Goal: Task Accomplishment & Management: Use online tool/utility

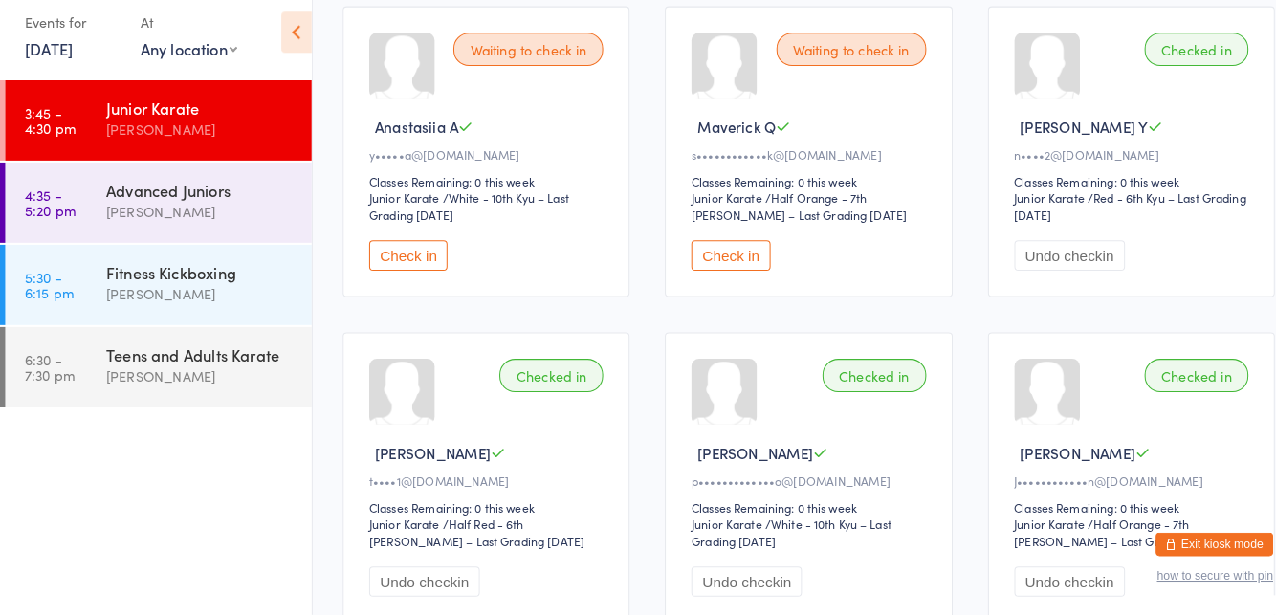
scroll to position [209, 0]
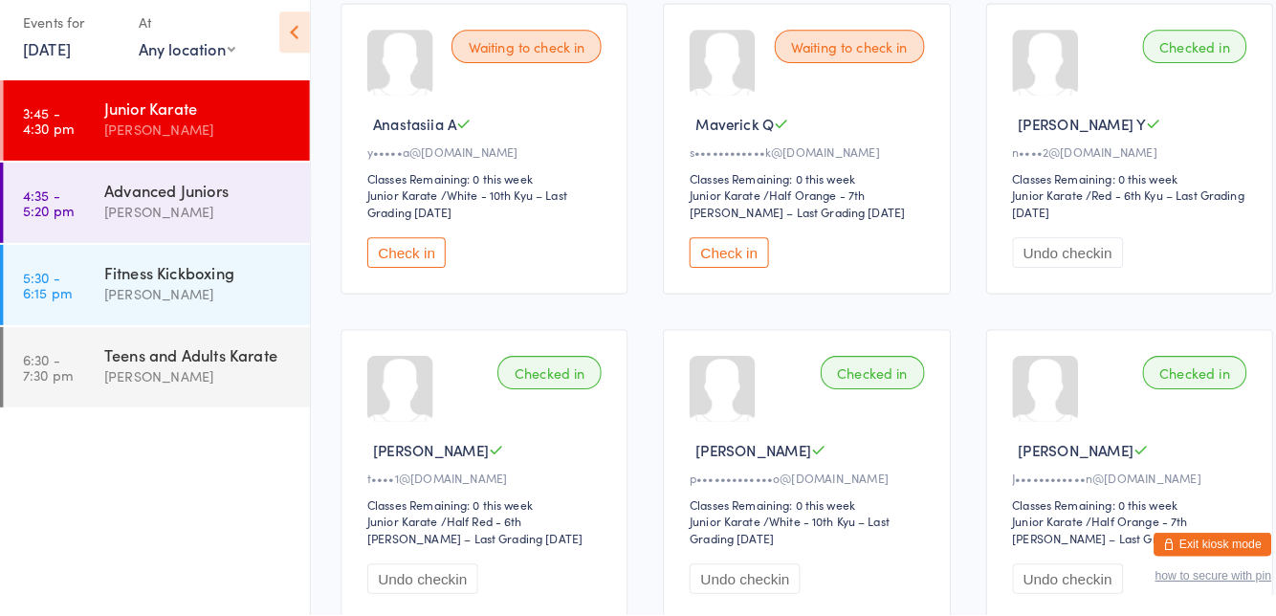
click at [705, 264] on button "Check in" at bounding box center [714, 263] width 77 height 30
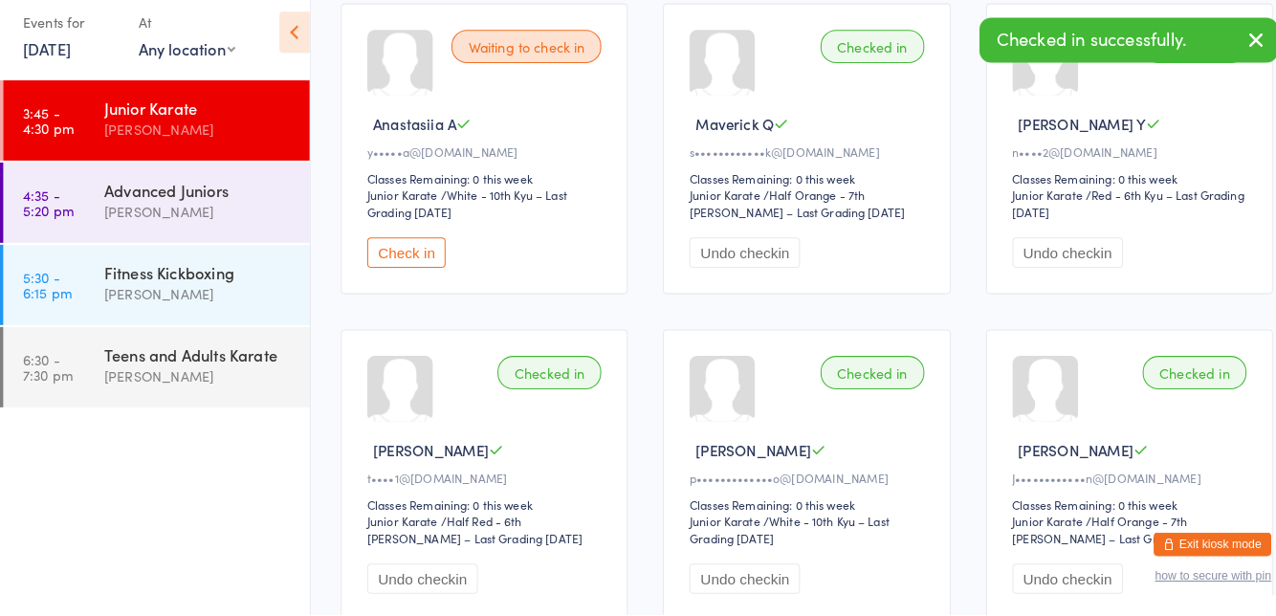
click at [182, 222] on div "[PERSON_NAME]" at bounding box center [196, 222] width 185 height 22
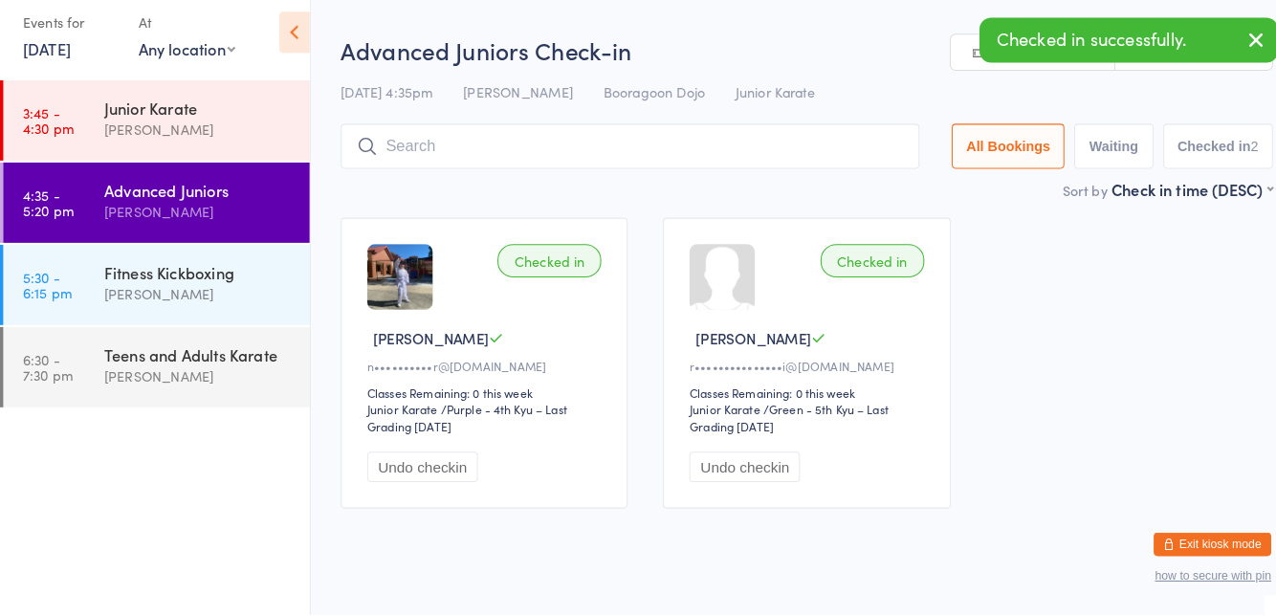
click at [670, 222] on div "Checked in [PERSON_NAME] L n••••••••••r@[DOMAIN_NAME] Classes Remaining: 0 this…" at bounding box center [791, 369] width 945 height 319
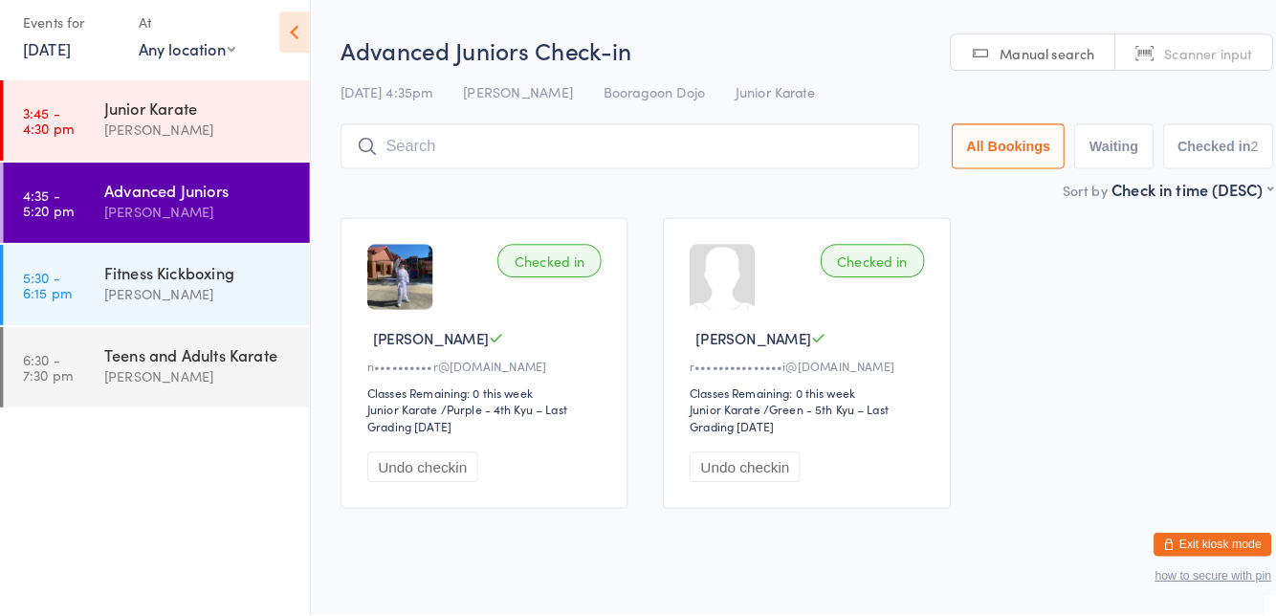
click at [253, 298] on div "[PERSON_NAME]" at bounding box center [196, 303] width 185 height 22
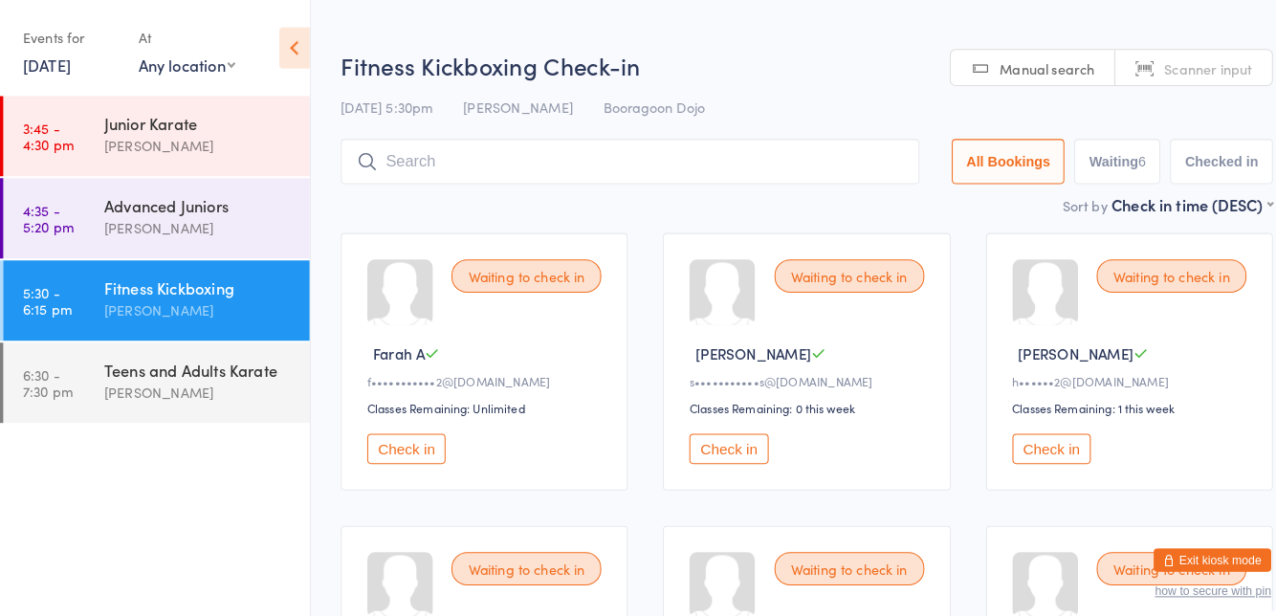
click at [585, 247] on div "Waiting to check in Farah A f•••••••••••2@[DOMAIN_NAME] Classes Remaining: Unli…" at bounding box center [476, 354] width 280 height 252
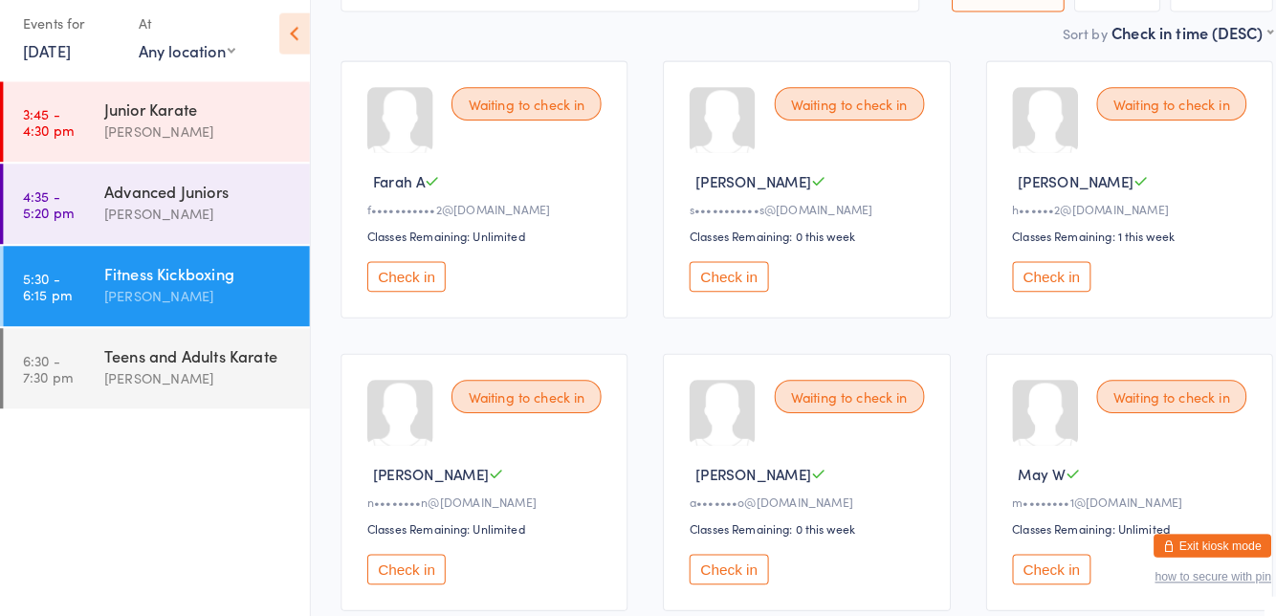
scroll to position [154, 0]
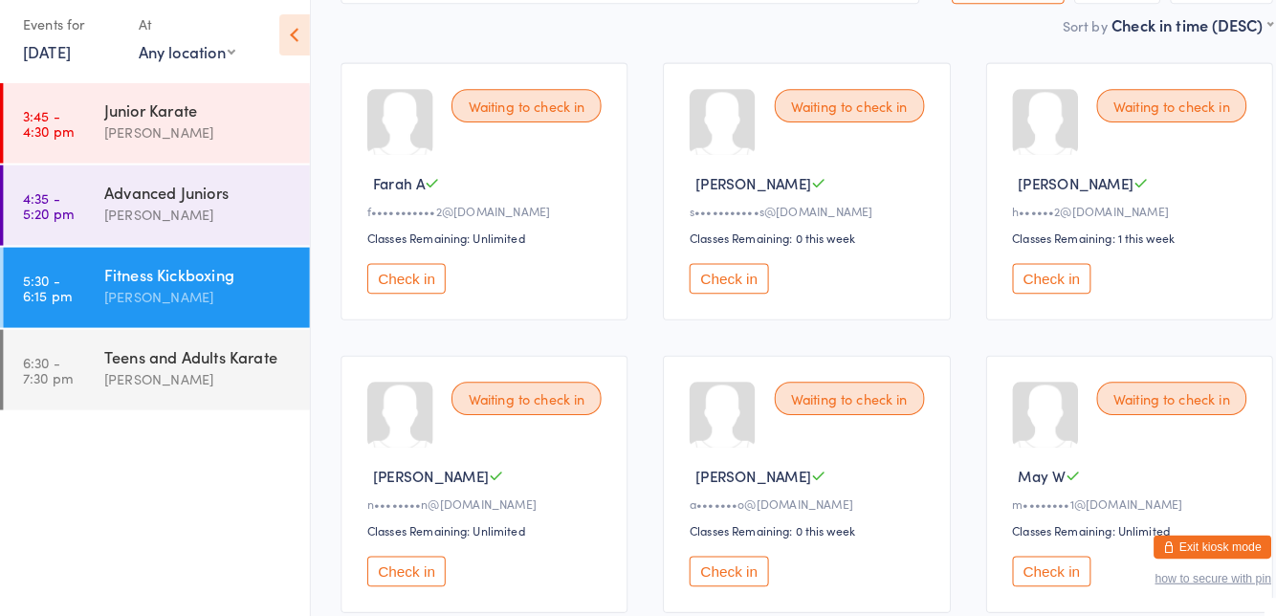
click at [390, 566] on button "Check in" at bounding box center [400, 571] width 77 height 30
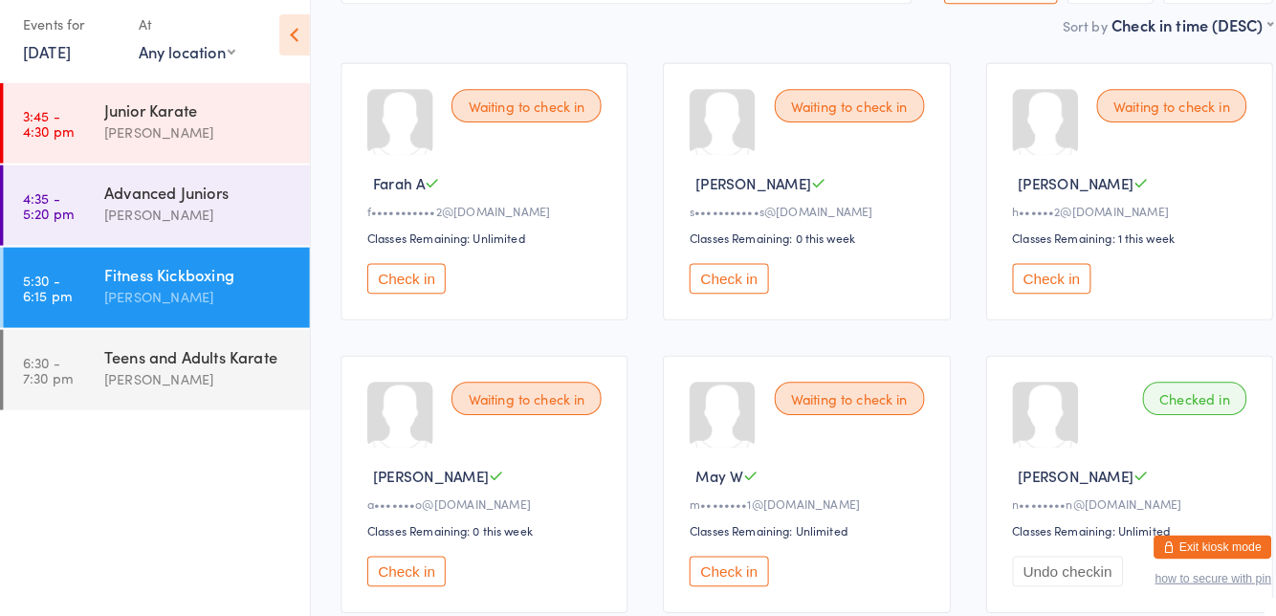
click at [715, 564] on button "Check in" at bounding box center [714, 571] width 77 height 30
click at [705, 287] on button "Check in" at bounding box center [714, 285] width 77 height 30
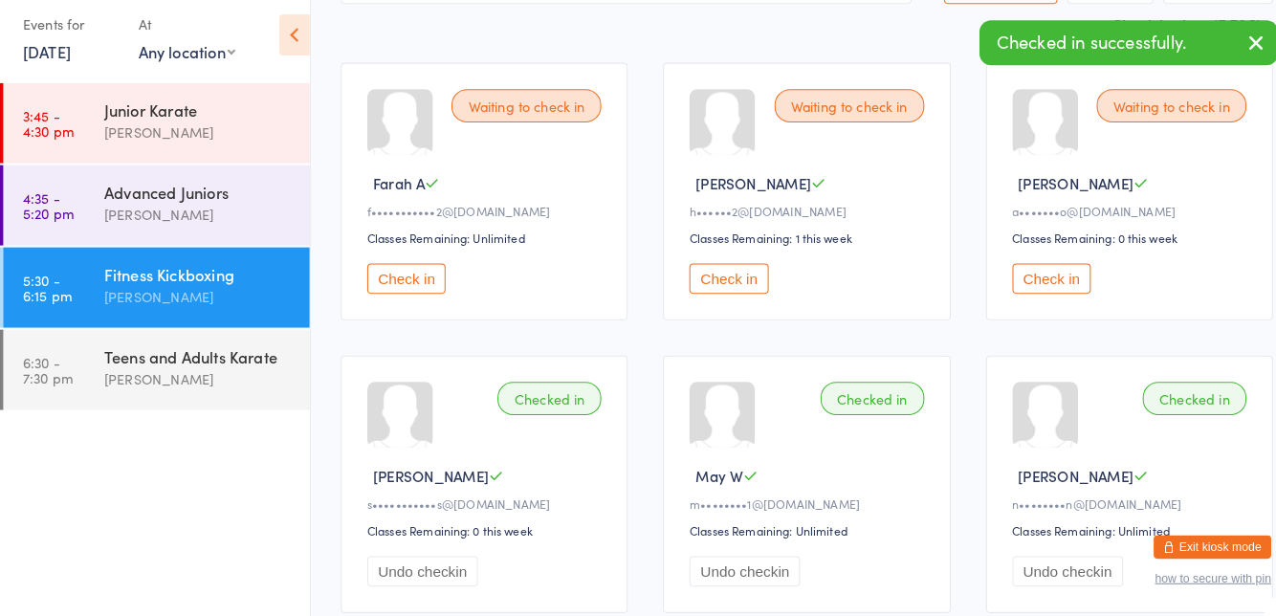
click at [715, 289] on button "Check in" at bounding box center [714, 285] width 77 height 30
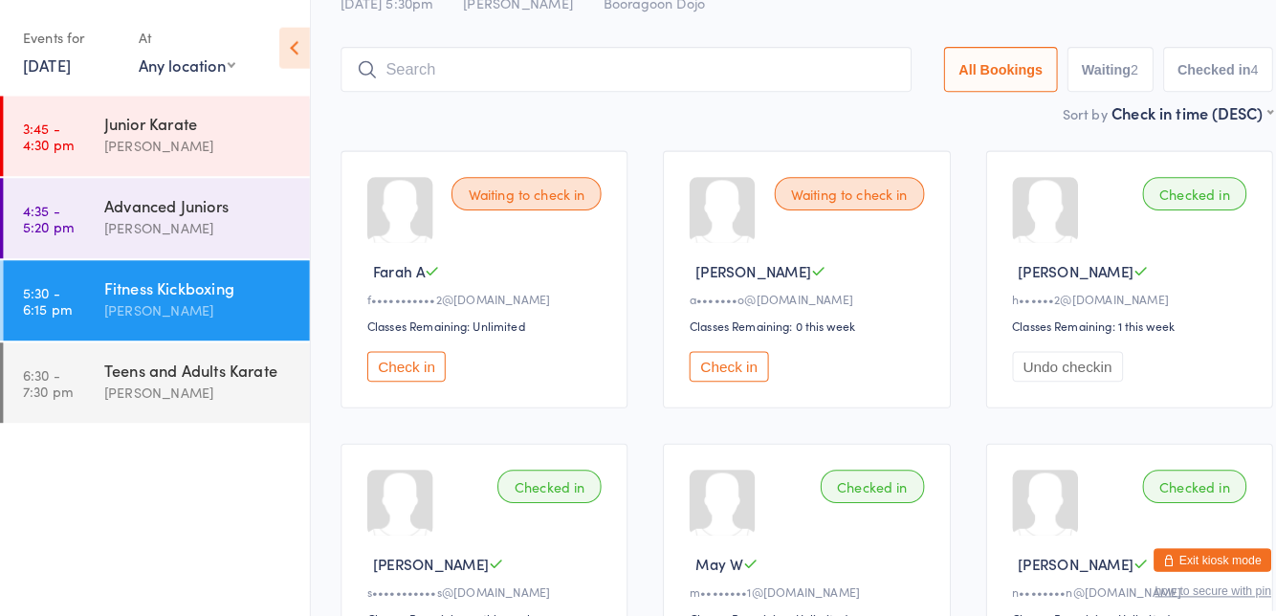
scroll to position [77, 0]
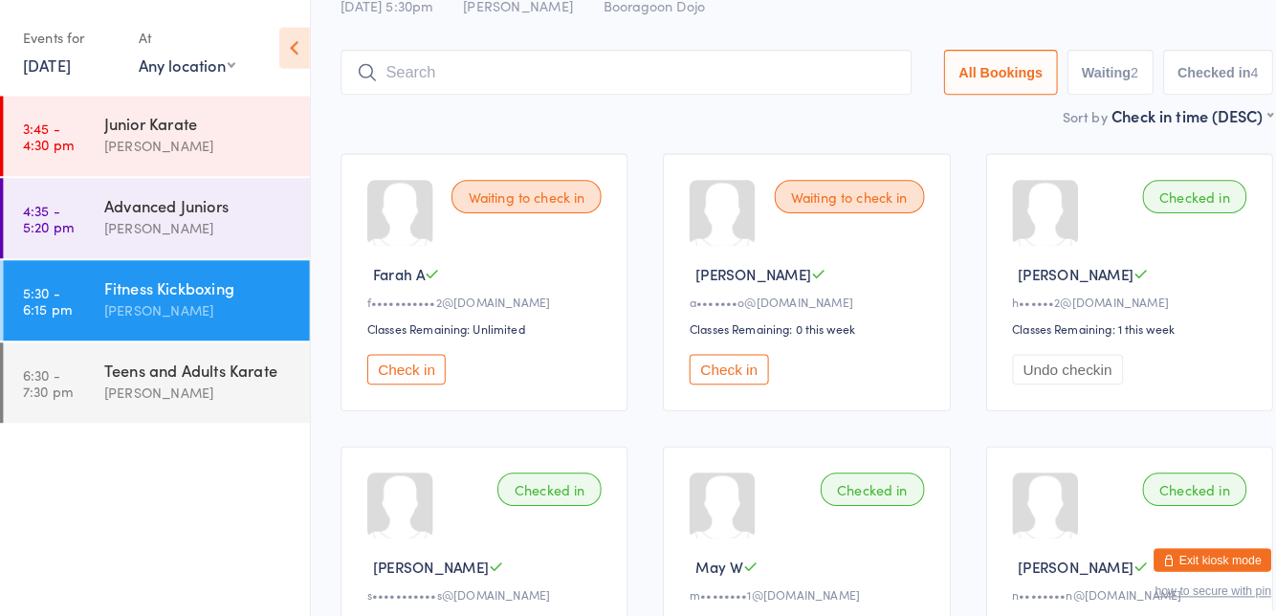
click at [392, 363] on button "Check in" at bounding box center [400, 361] width 77 height 30
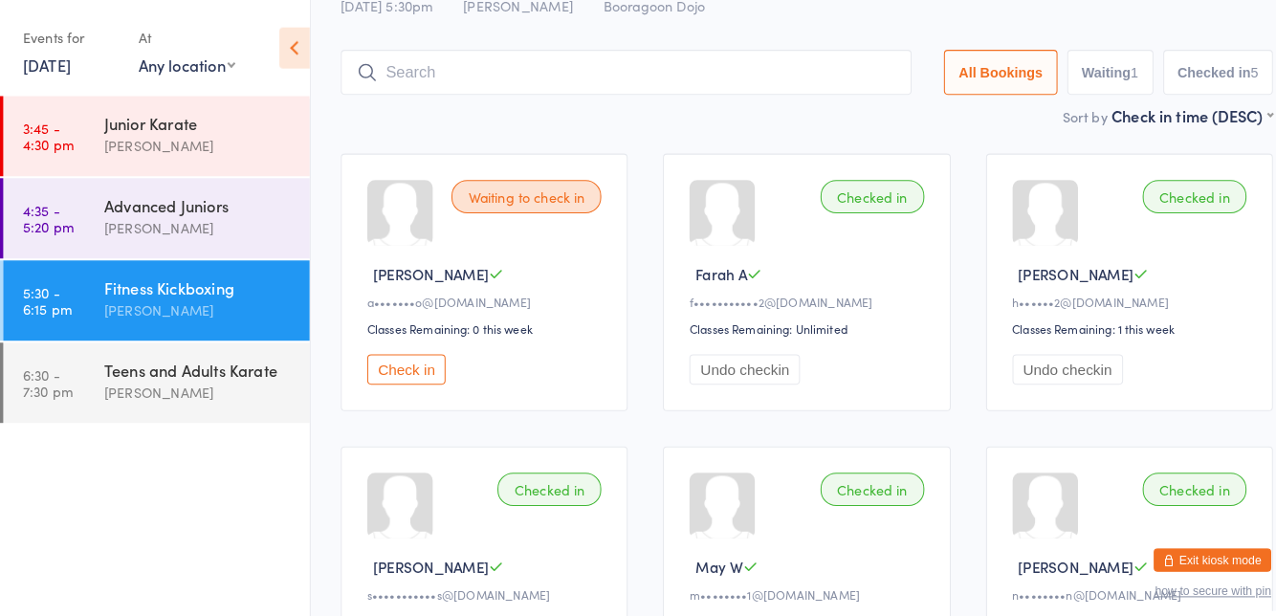
click at [189, 385] on div "[PERSON_NAME]" at bounding box center [196, 383] width 185 height 22
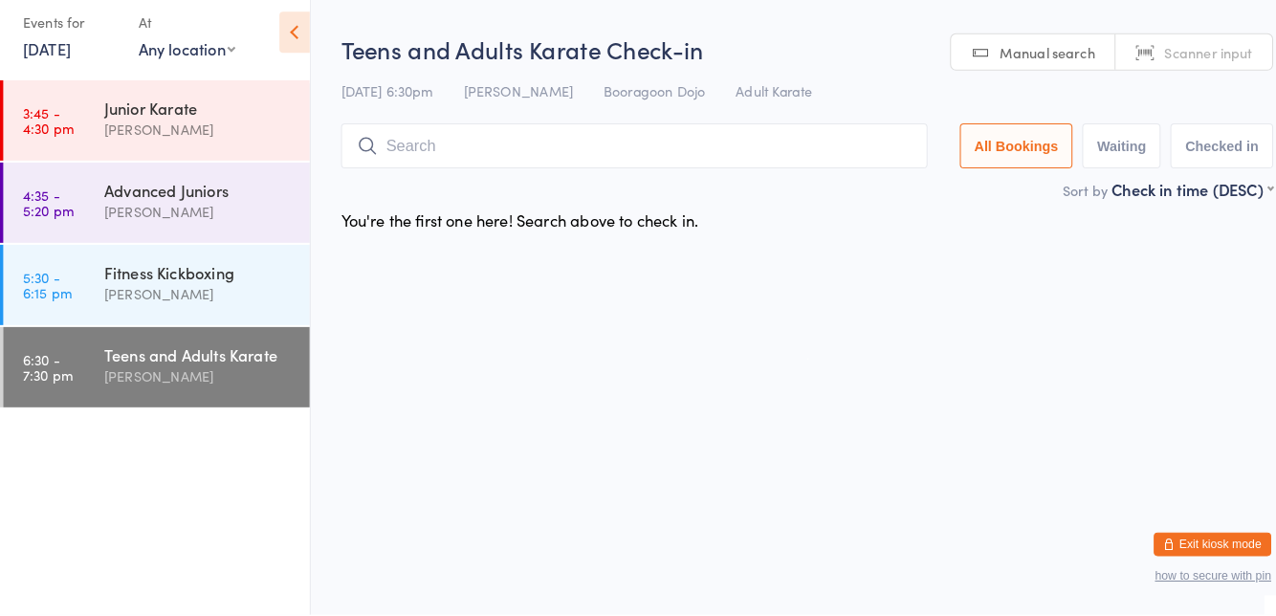
click at [655, 232] on div "You're the first one here! Search above to check in." at bounding box center [510, 230] width 349 height 21
click at [229, 295] on div "[PERSON_NAME]" at bounding box center [196, 303] width 185 height 22
